Goal: Task Accomplishment & Management: Use online tool/utility

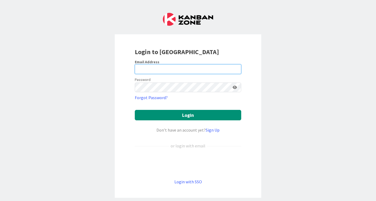
type input "[EMAIL_ADDRESS][DOMAIN_NAME]"
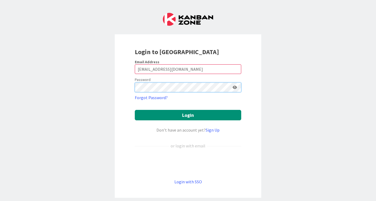
click at [188, 115] on button "Login" at bounding box center [188, 115] width 106 height 10
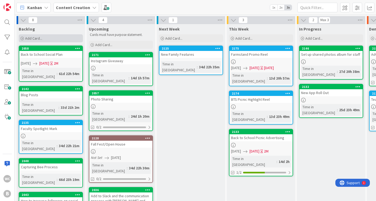
click at [50, 39] on div "Add Card..." at bounding box center [51, 38] width 64 height 8
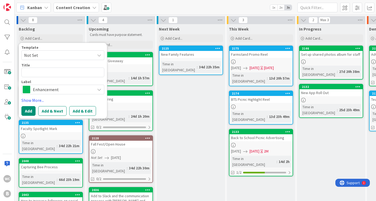
type textarea "x"
type textarea "F"
type textarea "x"
type textarea "Fr"
type textarea "x"
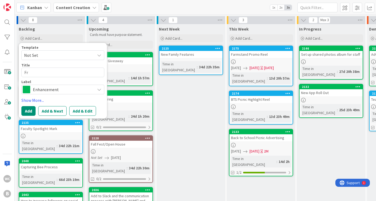
type textarea "Fri"
type textarea "x"
type textarea "Frid"
type textarea "x"
type textarea "[PERSON_NAME]"
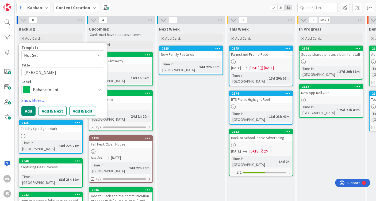
type textarea "x"
type textarea "[DATE]"
type textarea "x"
type textarea "[DATE]"
type textarea "x"
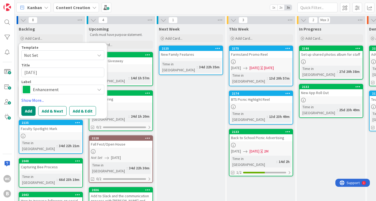
type textarea "[DATE] A"
type textarea "x"
type textarea "[DATE] Ar"
type textarea "x"
type textarea "[DATE] Art"
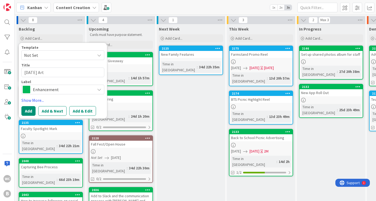
type textarea "x"
type textarea "[DATE] Art"
type textarea "x"
type textarea "[DATE] Art c"
type textarea "x"
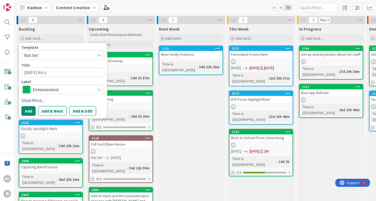
type textarea "[DATE] Art"
type textarea "x"
type textarea "[DATE] Art C"
type textarea "x"
type textarea "[DATE] Art Cl"
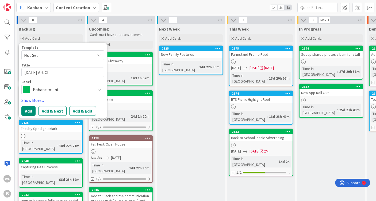
type textarea "x"
type textarea "[DATE] Art Cla"
type textarea "x"
type textarea "[DATE] Art Clas"
type textarea "x"
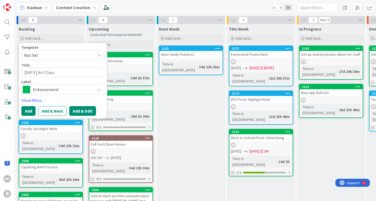
type textarea "[DATE] Art Class"
click at [87, 110] on button "Add & Edit" at bounding box center [82, 111] width 27 height 10
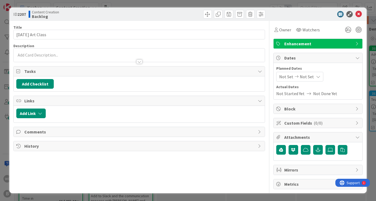
click at [43, 54] on p at bounding box center [139, 55] width 246 height 6
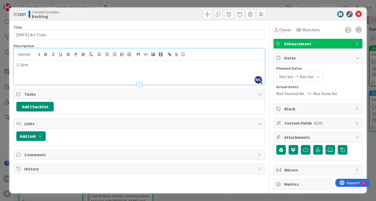
click at [17, 66] on p "2-3pm" at bounding box center [139, 65] width 246 height 6
click at [17, 66] on p at bounding box center [139, 65] width 246 height 6
click at [21, 64] on p "SOng: Kraftwerk - The Robots" at bounding box center [139, 65] width 246 height 6
click at [26, 73] on p at bounding box center [139, 71] width 246 height 6
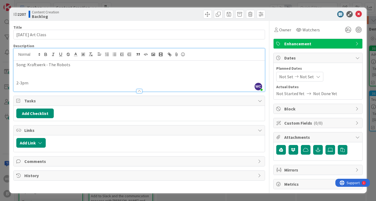
click at [30, 72] on p at bounding box center [139, 71] width 246 height 6
click at [20, 73] on p at bounding box center [139, 71] width 246 height 6
click at [25, 77] on p at bounding box center [139, 77] width 246 height 6
click at [318, 43] on span "Enhancement" at bounding box center [318, 43] width 68 height 6
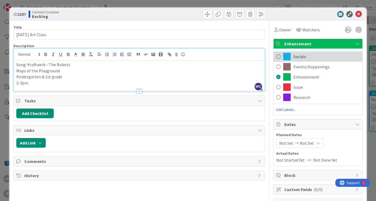
click at [300, 58] on span "Socials" at bounding box center [299, 56] width 13 height 6
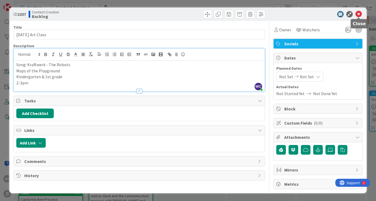
click at [361, 15] on icon at bounding box center [359, 14] width 6 height 6
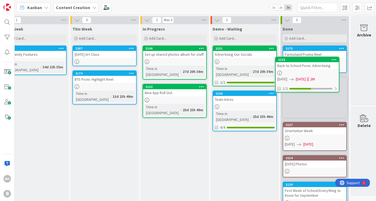
scroll to position [0, 160]
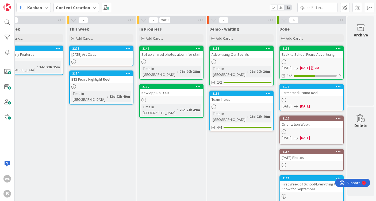
click at [88, 89] on link "2174 BTS Picnic Highlight Reel Time in [GEOGRAPHIC_DATA] : 13d 23h 49m" at bounding box center [101, 87] width 64 height 34
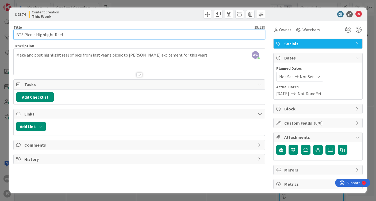
drag, startPoint x: 25, startPoint y: 35, endPoint x: 9, endPoint y: 35, distance: 15.3
click at [9, 35] on div "ID 2174 Content Creation This Week Title 25 / 128 BTS Picnic Highlight Reel Des…" at bounding box center [187, 99] width 357 height 185
click at [39, 36] on input "Welcome Picnic Highlight Reel" at bounding box center [139, 35] width 252 height 10
type input "Welcome Potluck Highlight Reel"
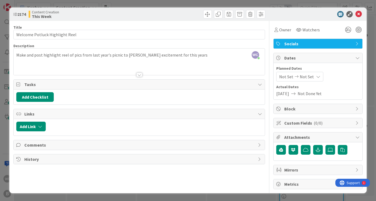
click at [94, 55] on div "WC Willow Covendecker just joined Make and post highlight reel of pics from las…" at bounding box center [139, 61] width 251 height 26
click at [93, 55] on button "button" at bounding box center [89, 53] width 7 height 6
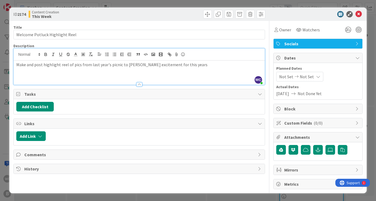
click at [94, 65] on p "Make and post highlight reel of pics from last year's picnic to [PERSON_NAME] e…" at bounding box center [139, 65] width 246 height 6
drag, startPoint x: 182, startPoint y: 66, endPoint x: 125, endPoint y: 65, distance: 57.0
click at [125, 65] on p "Make and post highlight reel of pics from this year's picnic to [PERSON_NAME] e…" at bounding box center [139, 65] width 246 height 6
click at [357, 13] on icon at bounding box center [359, 14] width 6 height 6
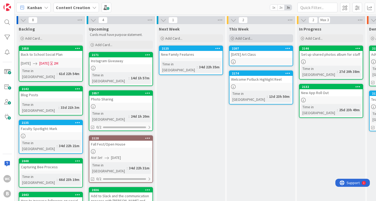
click at [250, 38] on span "Add Card..." at bounding box center [243, 38] width 17 height 5
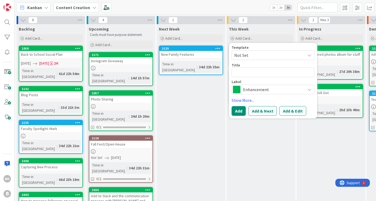
type textarea "x"
type textarea "S"
type textarea "x"
type textarea "Sc"
type textarea "x"
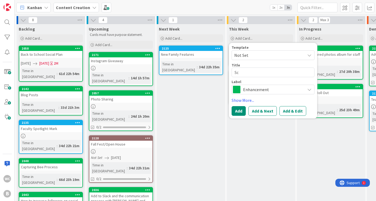
type textarea "Sch"
type textarea "x"
type textarea "Sche"
type textarea "x"
type textarea "Sched"
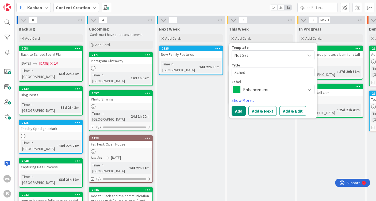
type textarea "x"
type textarea "Sche"
type textarea "x"
type textarea "Sch"
type textarea "x"
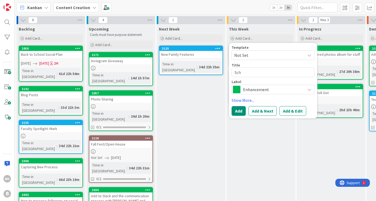
type textarea "Sc"
type textarea "x"
type textarea "S"
type textarea "x"
type textarea "P"
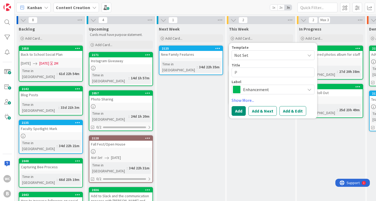
type textarea "x"
type textarea "Ph"
type textarea "x"
type textarea "Pho"
type textarea "x"
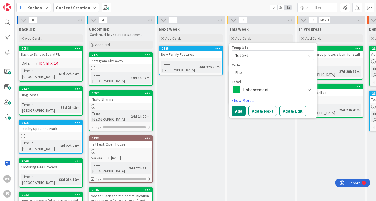
type textarea "Phot"
type textarea "x"
type textarea "Photo"
type textarea "x"
type textarea "Photos"
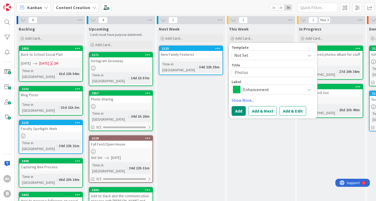
type textarea "x"
type textarea "Photos"
type textarea "x"
type textarea "Photos f"
type textarea "x"
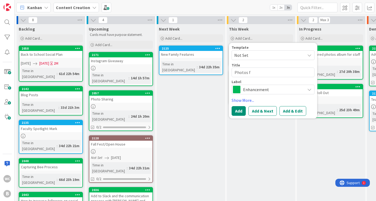
type textarea "Photos fo"
type textarea "x"
type textarea "Photos for"
type textarea "x"
type textarea "Photos for"
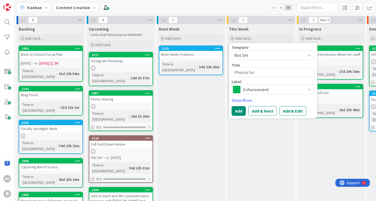
type textarea "x"
type textarea "Photos for O"
type textarea "x"
type textarea "Photos for Oc"
type textarea "x"
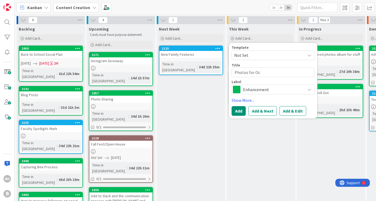
type textarea "Photos for Ocv"
type textarea "x"
type textarea "Photos for Oc"
type textarea "x"
type textarea "Photos for Ocb"
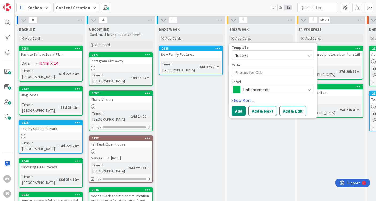
type textarea "x"
type textarea "Photos for Ocbo"
type textarea "x"
type textarea "Photos for Ocbob"
type textarea "x"
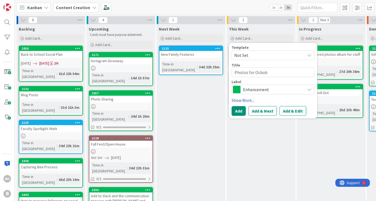
type textarea "Photos for Ocbobe"
type textarea "x"
type textarea "Photos for Ocbober"
type textarea "x"
type textarea "Photos for October"
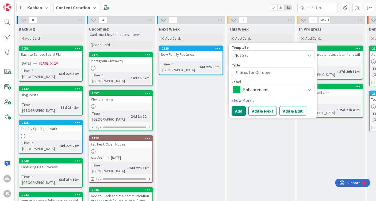
type textarea "x"
type textarea "Photos for October B"
type textarea "x"
type textarea "Photos for October Bl"
type textarea "x"
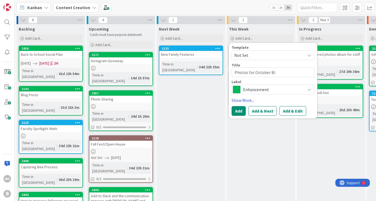
type textarea "Photos for October Blo"
type textarea "x"
type textarea "Photos for October Blog"
type textarea "x"
type textarea "Photos for October Blogs"
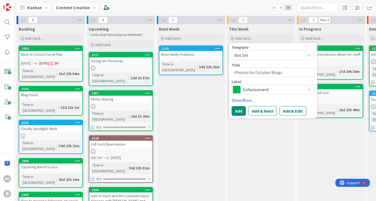
type textarea "x"
type textarea "Photos for October Blogs"
type textarea "x"
type textarea "Photos for October Blogs +"
type textarea "x"
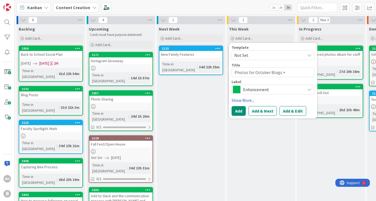
type textarea "Photos for October Blogs +"
type textarea "x"
type textarea "Photos for October Blogs + M"
type textarea "x"
type textarea "Photos for October Blogs + Ma"
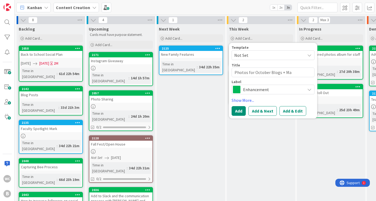
type textarea "x"
type textarea "Photos for October Blogs + Mat"
type textarea "x"
type textarea "Photos for October Blogs + Mate"
type textarea "x"
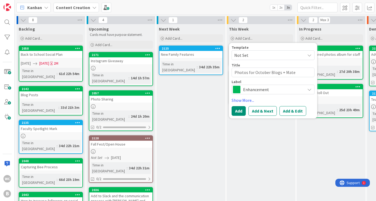
type textarea "Photos for October Blogs + Mater"
type textarea "x"
type textarea "Photos for October Blogs + Materi"
type textarea "x"
type textarea "Photos for October Blogs + Materia"
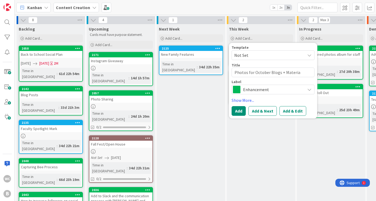
type textarea "x"
type textarea "Photos for October Blogs + Material"
type textarea "x"
type textarea "Photos for October Blogs + Material"
type textarea "x"
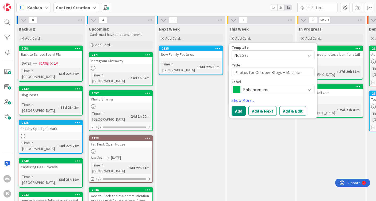
type textarea "Photos for October Blogs + Material S"
type textarea "x"
type textarea "Photos for October Blogs + Material Sp"
type textarea "x"
type textarea "Photos for October Blogs + Material Spo"
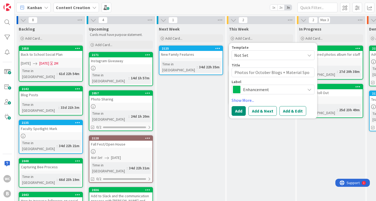
type textarea "x"
type textarea "Photos for October Blogs + Material Spot"
type textarea "x"
type textarea "Photos for October Blogs + Material Spotl"
type textarea "x"
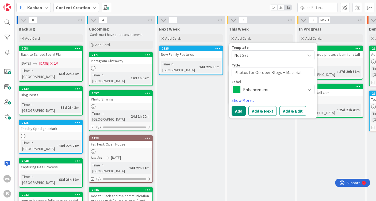
type textarea "Photos for October Blogs + Material Spotli"
type textarea "x"
type textarea "Photos for October Blogs + Material Spotlig"
type textarea "x"
type textarea "Photos for October Blogs + Material Spotligh"
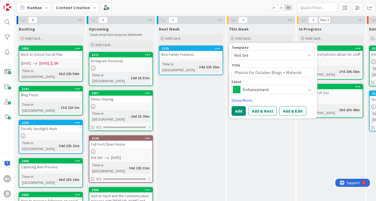
type textarea "x"
type textarea "Photos for October Blogs + Material Spotlight"
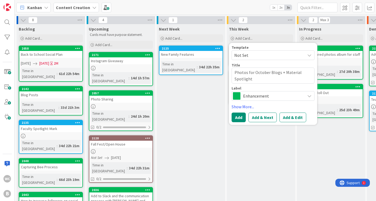
type textarea "x"
type textarea "Photos for October Blogs + Material Spotlights"
click at [261, 94] on span "Enhancement" at bounding box center [272, 95] width 59 height 7
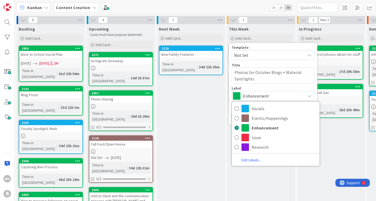
click at [332, 128] on div "In Progress Add Card... 2146 Set up shared photos album for staff Time in [GEOG…" at bounding box center [331, 184] width 68 height 321
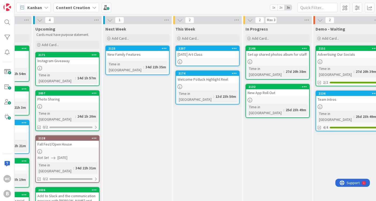
scroll to position [0, 55]
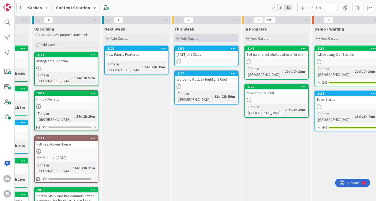
click at [219, 39] on div "Add Card..." at bounding box center [206, 38] width 64 height 8
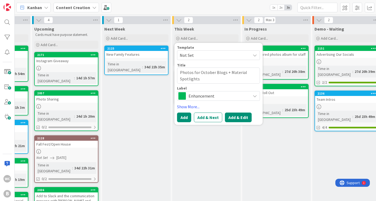
click at [232, 115] on button "Add & Edit" at bounding box center [238, 117] width 27 height 10
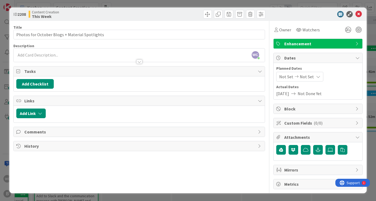
click at [46, 54] on div "WC Willow Covendecker just joined" at bounding box center [139, 54] width 251 height 13
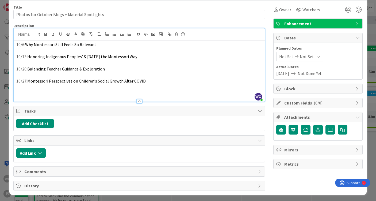
scroll to position [20, 0]
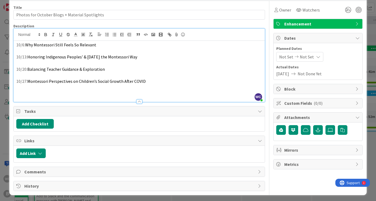
click at [16, 52] on div "10/6: Why Montessori Still Feels So Relevant 10/13: Honoring Indigenous Peoples…" at bounding box center [139, 71] width 251 height 61
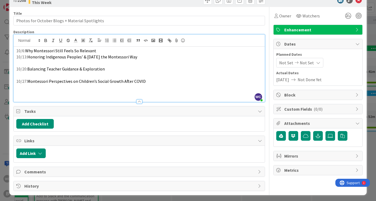
click at [16, 63] on div "10/6: Why Montessori Still Feels So Relevant 10/13: Honoring Indigenous Peoples…" at bounding box center [139, 74] width 251 height 55
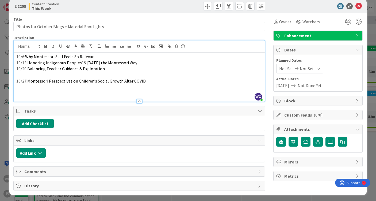
click at [16, 75] on p at bounding box center [139, 75] width 246 height 6
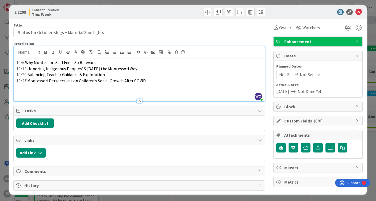
click at [15, 60] on div "10/6: Why Montessori Still Feels So Relevant 10/13: Honoring Indigenous Peoples…" at bounding box center [139, 79] width 251 height 43
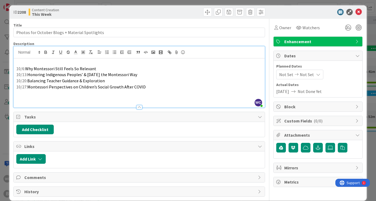
click at [15, 60] on div "10/6: Why Montessori Still Feels So Relevant 10/13: Honoring Indigenous Peoples…" at bounding box center [139, 82] width 251 height 49
click at [26, 100] on p at bounding box center [139, 99] width 246 height 6
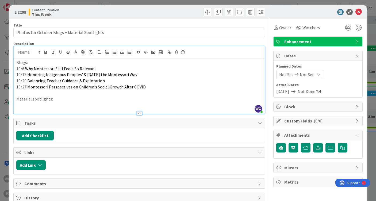
click at [162, 87] on p "10/27: Montessori Perspectives on Children’s Social Growth After COVID" at bounding box center [139, 87] width 246 height 6
click at [128, 79] on p "10/20: Balancing Teacher Guidance & Exploration" at bounding box center [139, 81] width 246 height 6
click at [160, 76] on p "10/13: Honoring Indigenous Peoples’ & [DATE] the Montessori Way" at bounding box center [139, 74] width 246 height 6
click at [137, 80] on p "10/20: Balancing Teacher Guidance & Exploration" at bounding box center [139, 81] width 246 height 6
click at [109, 67] on p "10/6: Why Montessori Still Feels So Relevant" at bounding box center [139, 69] width 246 height 6
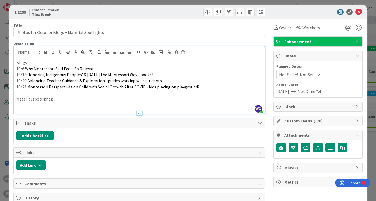
click at [58, 103] on p at bounding box center [139, 105] width 246 height 6
click at [368, 57] on div "ID 2208 Content Creation This Week Title 46 / 128 Photos for October Blogs + Ma…" at bounding box center [188, 100] width 376 height 201
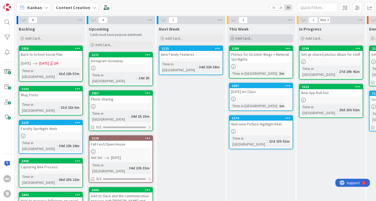
click at [238, 38] on span "Add Card..." at bounding box center [243, 38] width 17 height 5
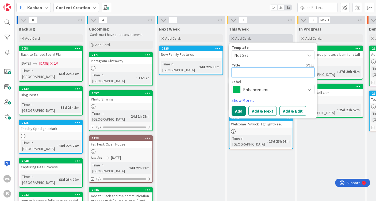
type textarea "x"
type textarea "P"
type textarea "x"
type textarea "Pi"
type textarea "x"
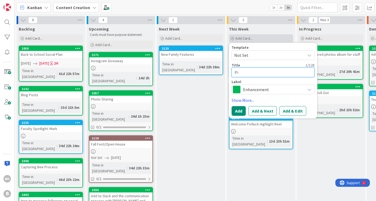
type textarea "Pic"
type textarea "x"
type textarea "Pict"
type textarea "x"
type textarea "Pictu"
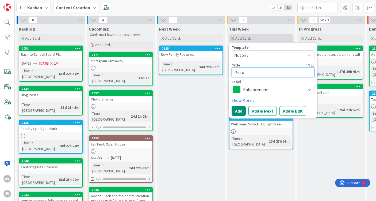
type textarea "x"
type textarea "Pictur"
type textarea "x"
type textarea "Picture"
type textarea "x"
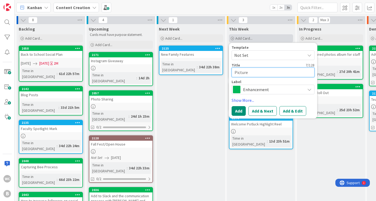
type textarea "Picture"
type textarea "x"
type textarea "Picture D"
type textarea "x"
type textarea "Picture Dy"
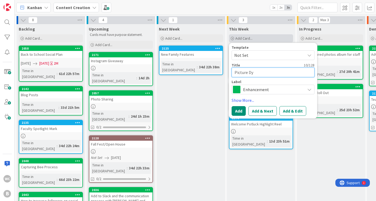
type textarea "x"
type textarea "Picture Dya"
type textarea "x"
type textarea "Picture Dy"
type textarea "x"
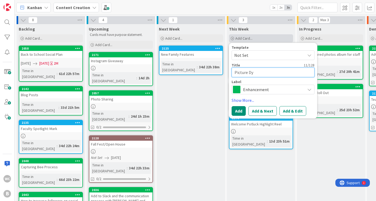
type textarea "Picture D"
type textarea "x"
type textarea "Picture Da"
type textarea "x"
type textarea "Picture Day"
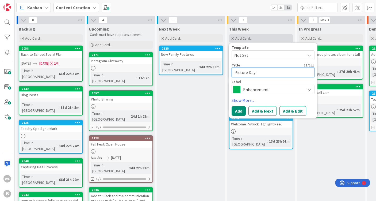
type textarea "x"
type textarea "Picture Day"
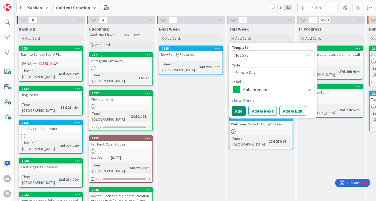
click at [249, 87] on span "Enhancement" at bounding box center [272, 89] width 59 height 7
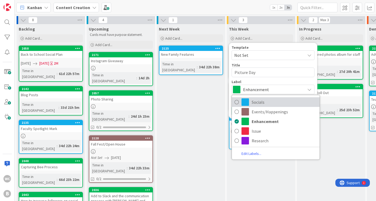
click at [251, 102] on link "Socials" at bounding box center [276, 102] width 88 height 10
type textarea "x"
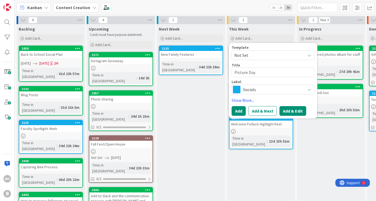
click at [292, 109] on button "Add & Edit" at bounding box center [293, 111] width 27 height 10
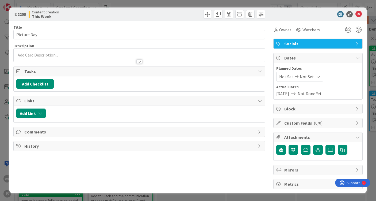
click at [35, 55] on div at bounding box center [139, 54] width 251 height 13
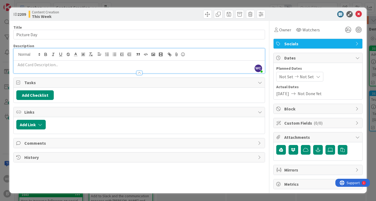
click at [30, 66] on p at bounding box center [139, 65] width 246 height 6
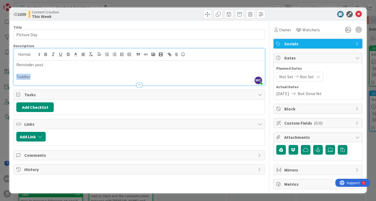
drag, startPoint x: 31, startPoint y: 75, endPoint x: 7, endPoint y: 75, distance: 24.3
click at [7, 75] on div "ID 2209 Content Creation This Week Title 12 / 128 Picture Day Description WC [G…" at bounding box center [188, 100] width 376 height 201
